Goal: Find specific page/section: Find specific page/section

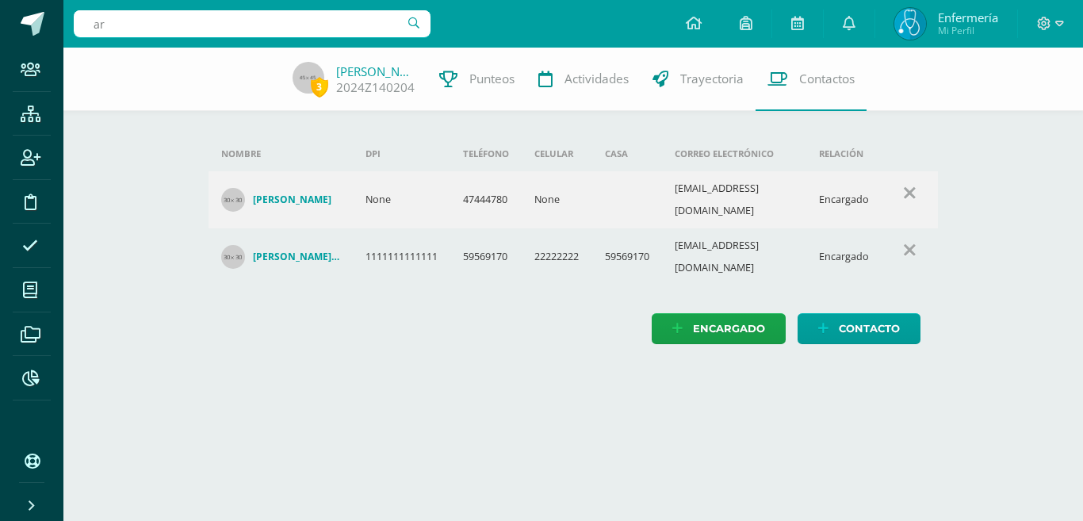
type input "a"
click at [305, 17] on input "Hernadez samayoa" at bounding box center [252, 23] width 357 height 27
type input "Kiara"
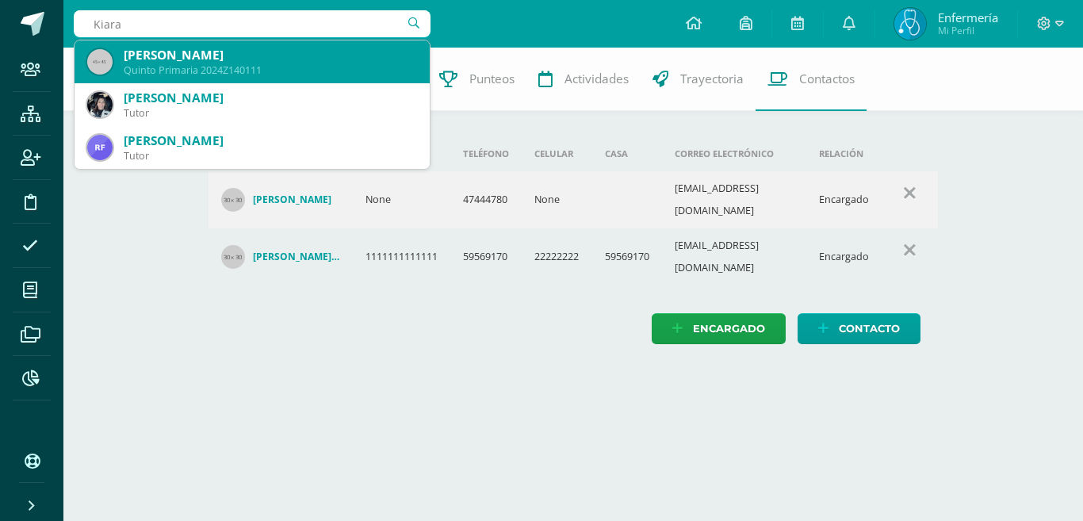
click at [362, 74] on div "Quinto Primaria 2024Z140111" at bounding box center [270, 69] width 293 height 13
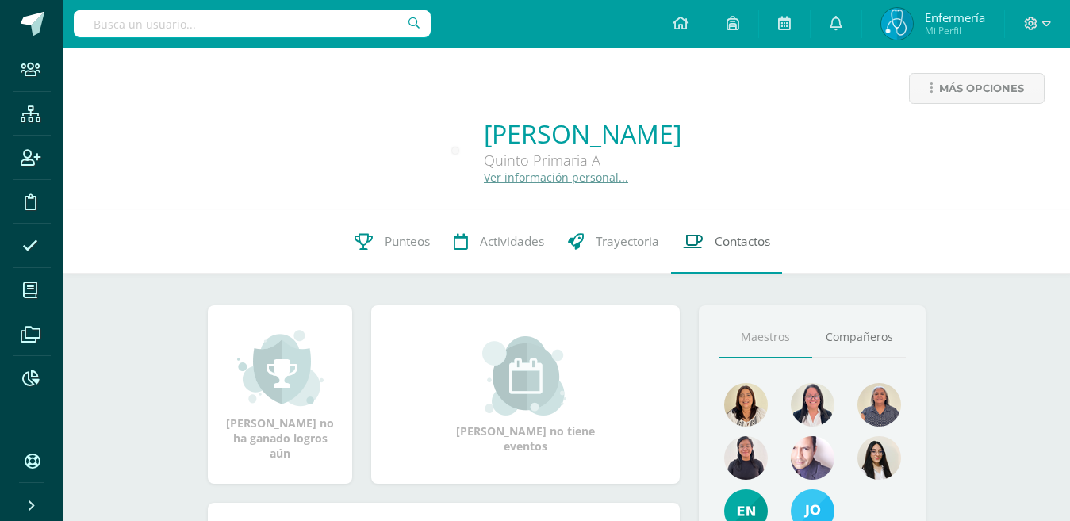
click at [733, 248] on span "Contactos" at bounding box center [743, 241] width 56 height 17
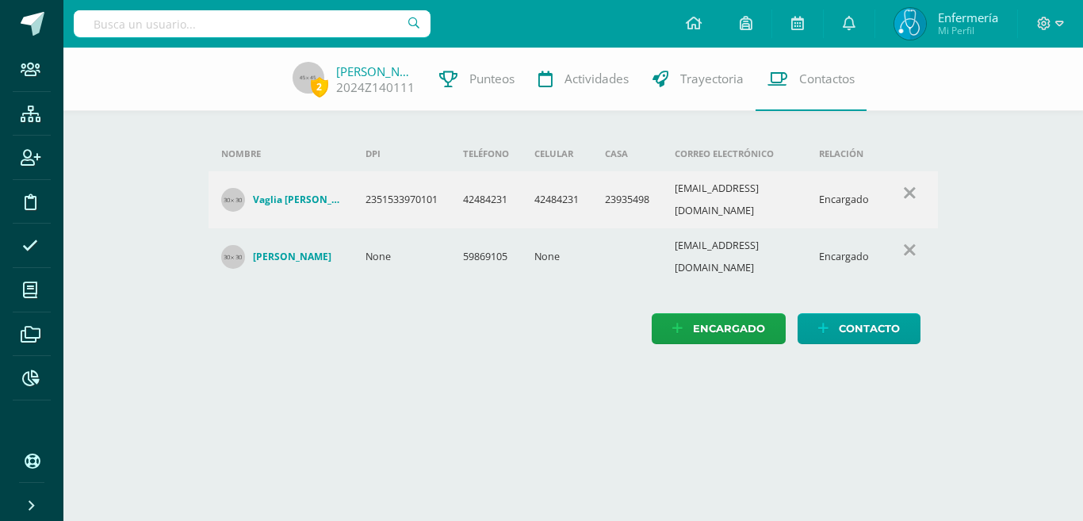
click at [672, 376] on html "Staff Estructura Inscripción Disciplina Asistencia Mis cursos Archivos Reportes…" at bounding box center [541, 188] width 1083 height 376
click at [412, 376] on html "Staff Estructura Inscripción Disciplina Asistencia Mis cursos Archivos Reportes…" at bounding box center [541, 188] width 1083 height 376
click at [366, 75] on link "Kiara Orellana" at bounding box center [375, 71] width 79 height 16
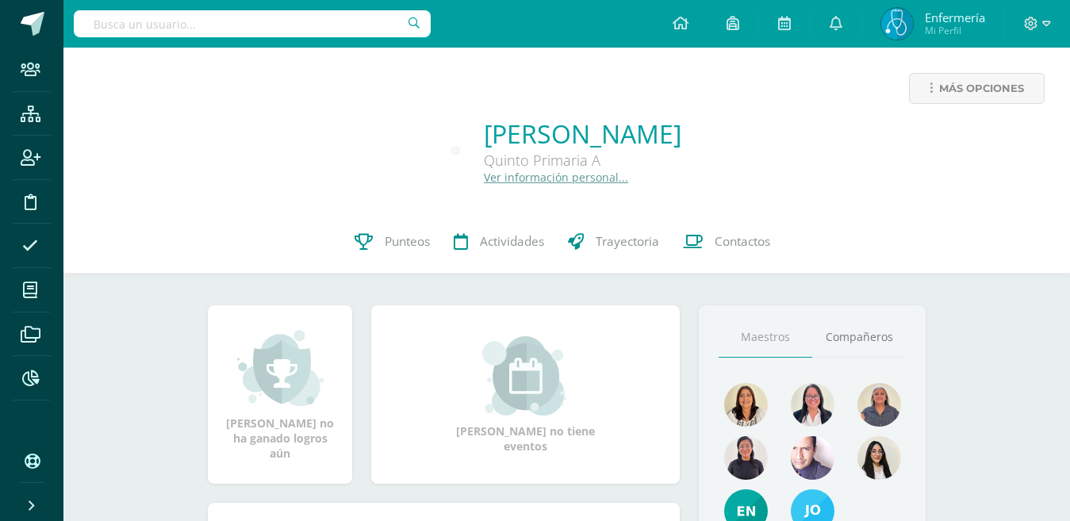
click at [333, 28] on input "text" at bounding box center [252, 23] width 357 height 27
type input "hermandez samayoa"
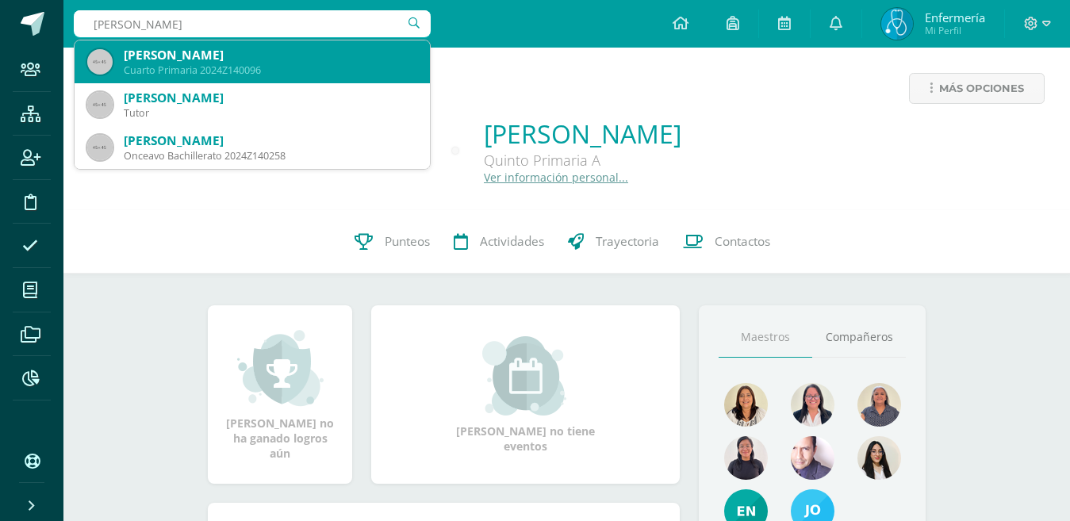
click at [374, 50] on div "[PERSON_NAME]" at bounding box center [270, 55] width 293 height 17
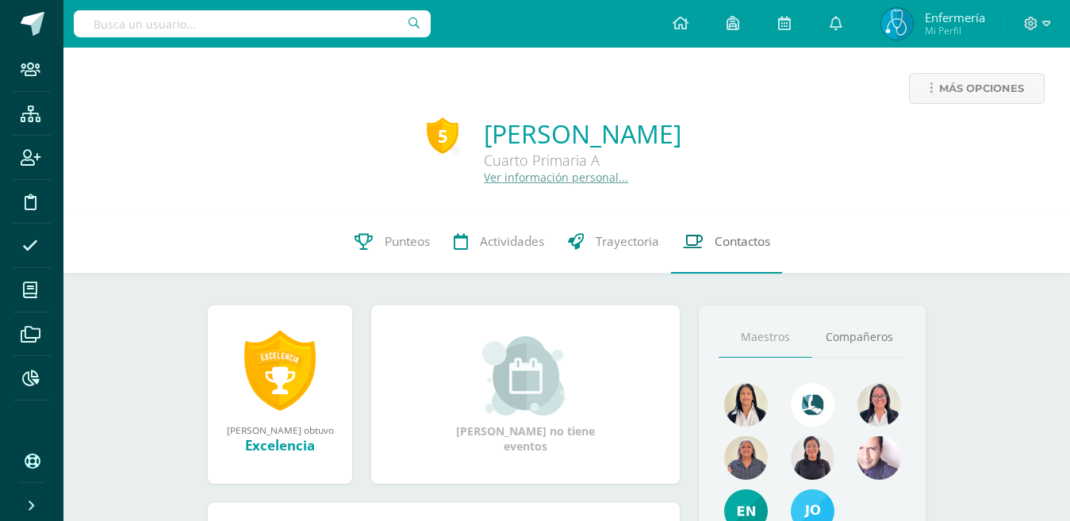
click at [709, 244] on link "Contactos" at bounding box center [726, 241] width 111 height 63
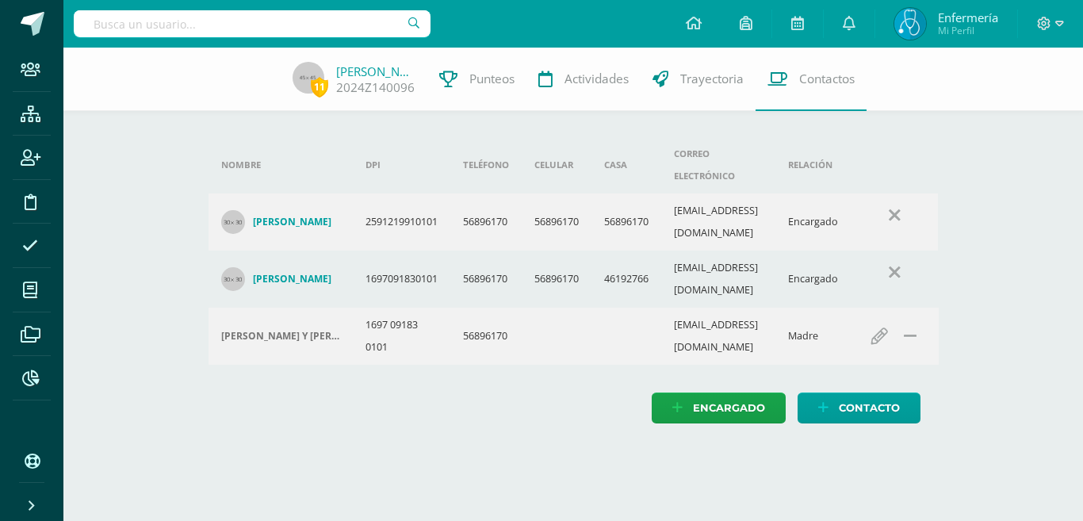
click at [163, 455] on html "Staff Estructura Inscripción Disciplina Asistencia Mis cursos Archivos Reportes…" at bounding box center [541, 227] width 1083 height 455
click at [282, 455] on html "Staff Estructura Inscripción Disciplina Asistencia Mis cursos Archivos Reportes…" at bounding box center [541, 227] width 1083 height 455
click at [154, 20] on input "text" at bounding box center [252, 23] width 357 height 27
type input "Bylly ma"
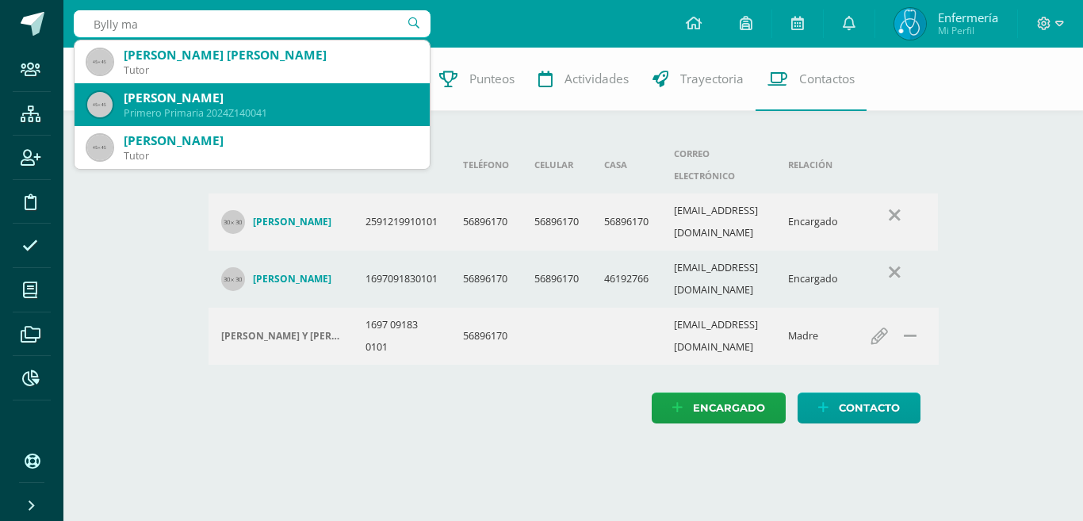
click at [297, 90] on div "Billy Mathias Saavedra Gutierrez" at bounding box center [270, 98] width 293 height 17
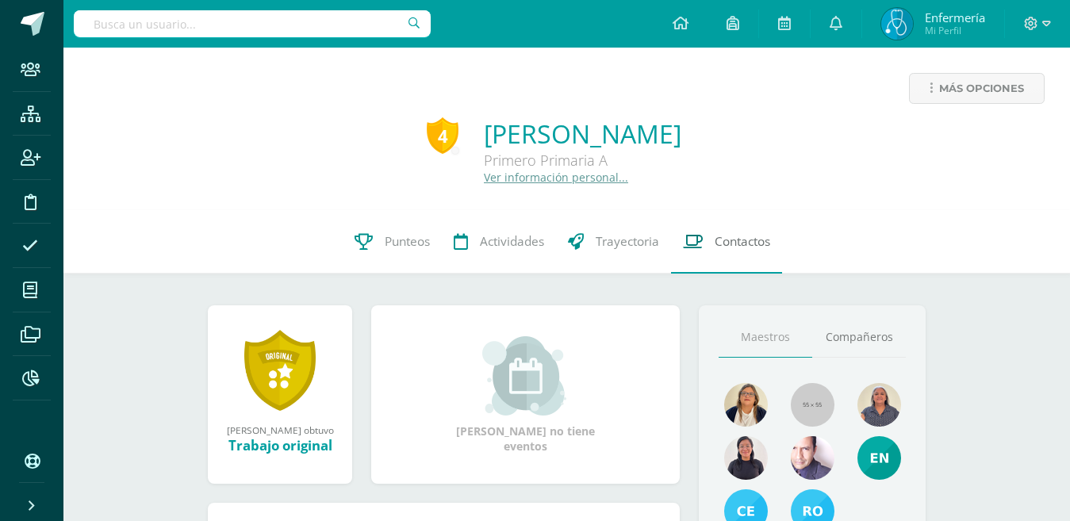
click at [700, 249] on icon at bounding box center [693, 241] width 20 height 17
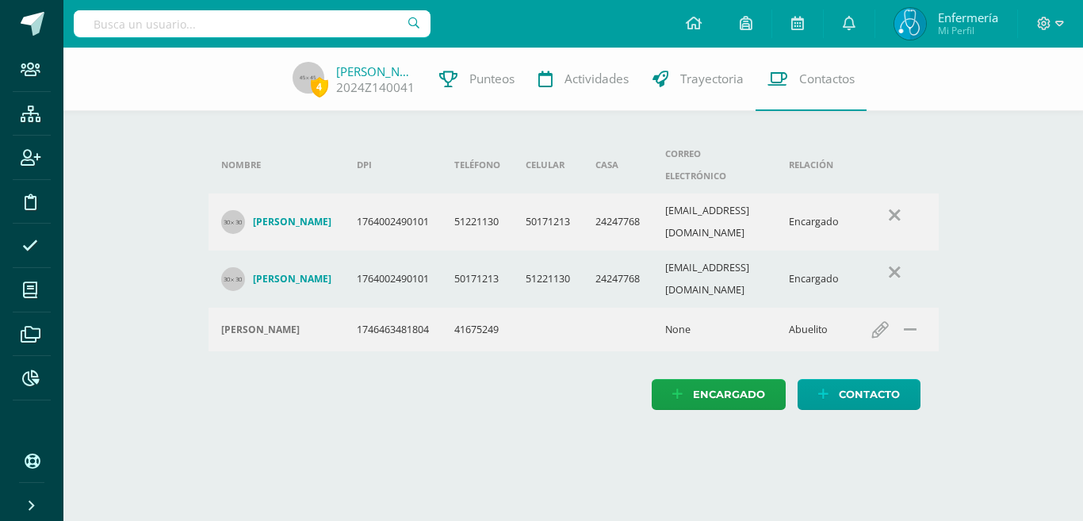
click at [534, 410] on html "Staff Estructura Inscripción Disciplina Asistencia Mis cursos Archivos Reportes…" at bounding box center [541, 221] width 1083 height 442
click at [371, 373] on div "Nombre DPI Teléfono Celular Casa Correo electrónico Relación [PERSON_NAME] 1764…" at bounding box center [573, 245] width 781 height 394
click at [397, 79] on link "[PERSON_NAME]" at bounding box center [375, 71] width 79 height 16
